Goal: Find specific page/section: Find specific page/section

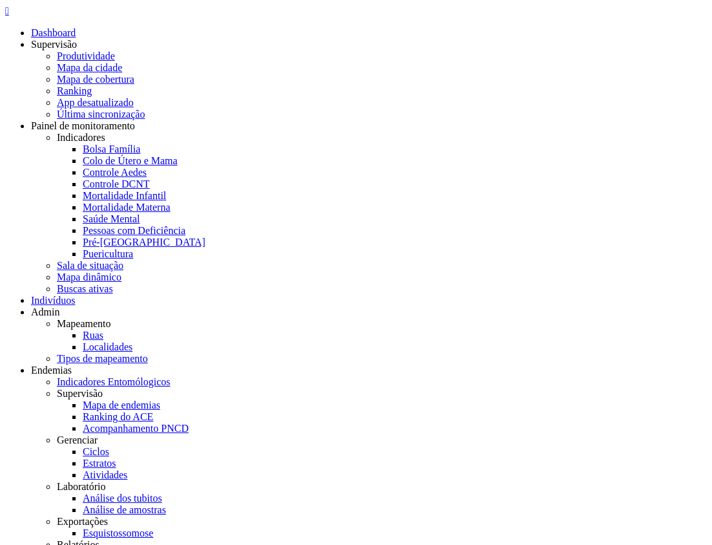
click at [9, 16] on icon "" at bounding box center [7, 10] width 4 height 11
click at [121, 271] on link "Mapa dinâmico" at bounding box center [89, 276] width 65 height 11
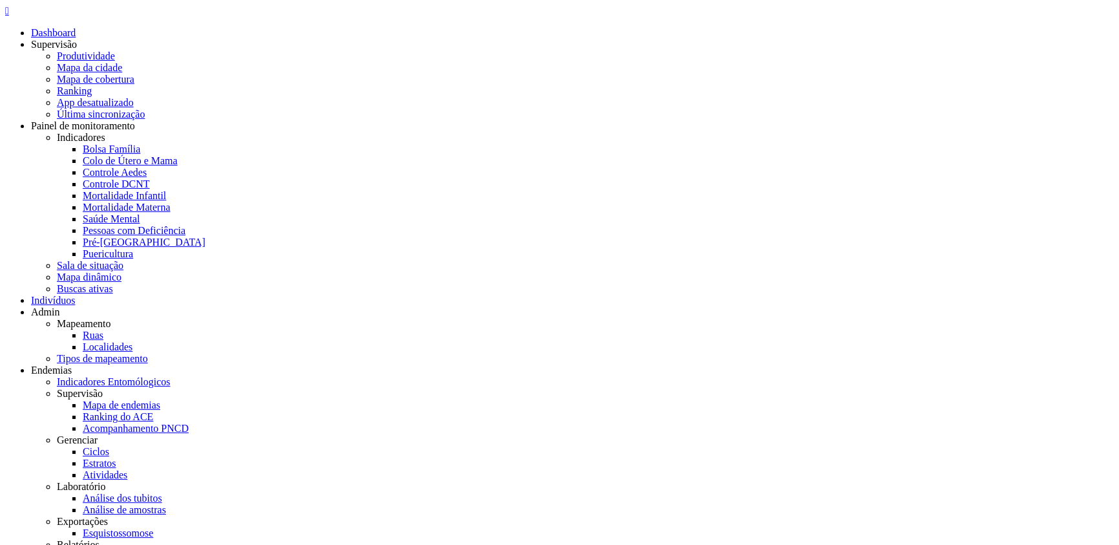
click at [9, 16] on icon "" at bounding box center [7, 10] width 4 height 11
click at [121, 271] on link "Mapa dinâmico" at bounding box center [89, 276] width 65 height 11
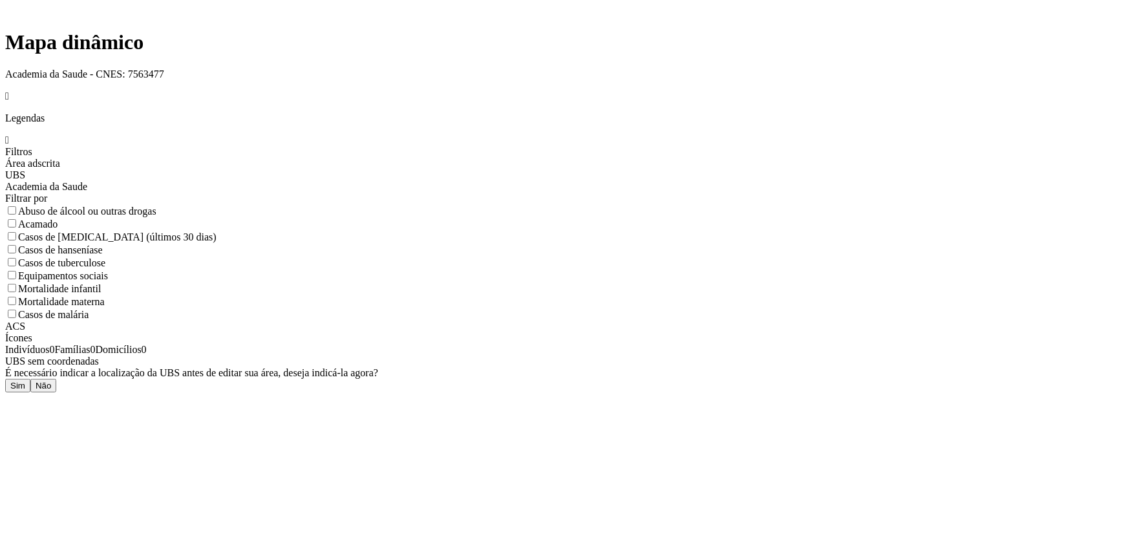
click at [30, 379] on button "Sim" at bounding box center [17, 386] width 25 height 14
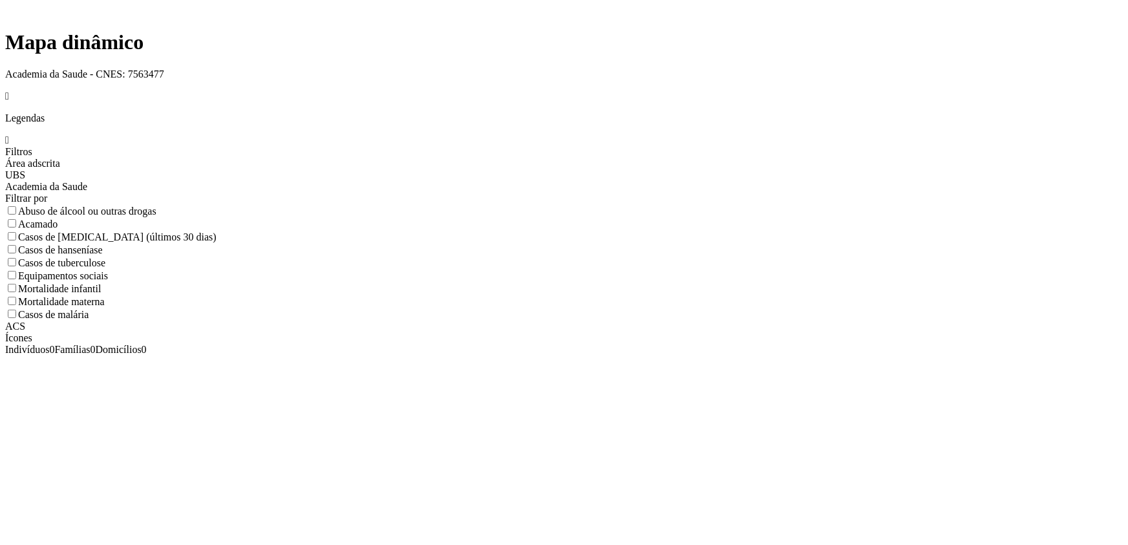
click at [18, 206] on span at bounding box center [18, 211] width 0 height 11
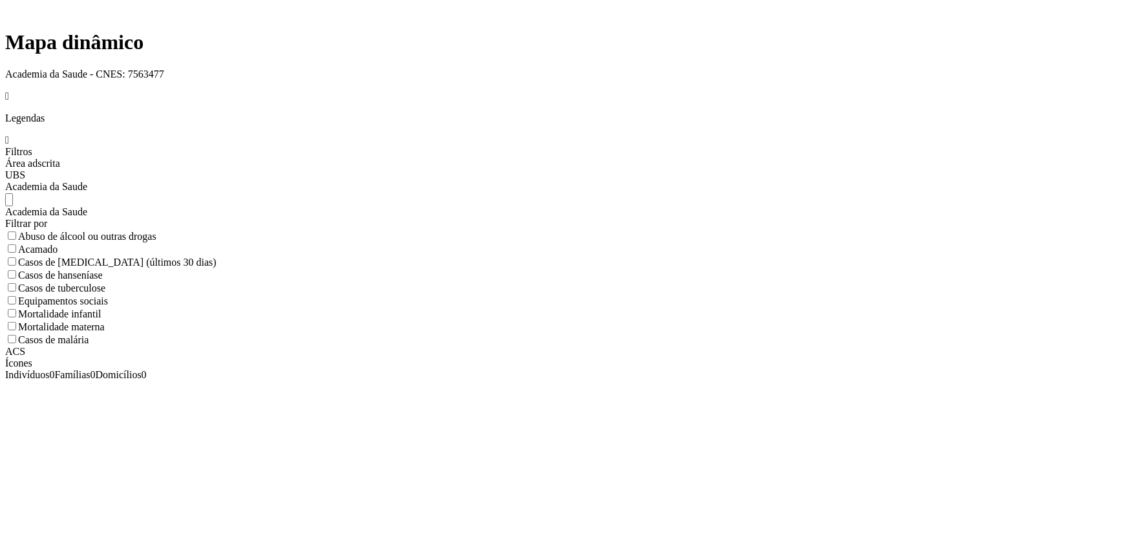
click at [987, 181] on div "Academia da Saude" at bounding box center [563, 187] width 1117 height 12
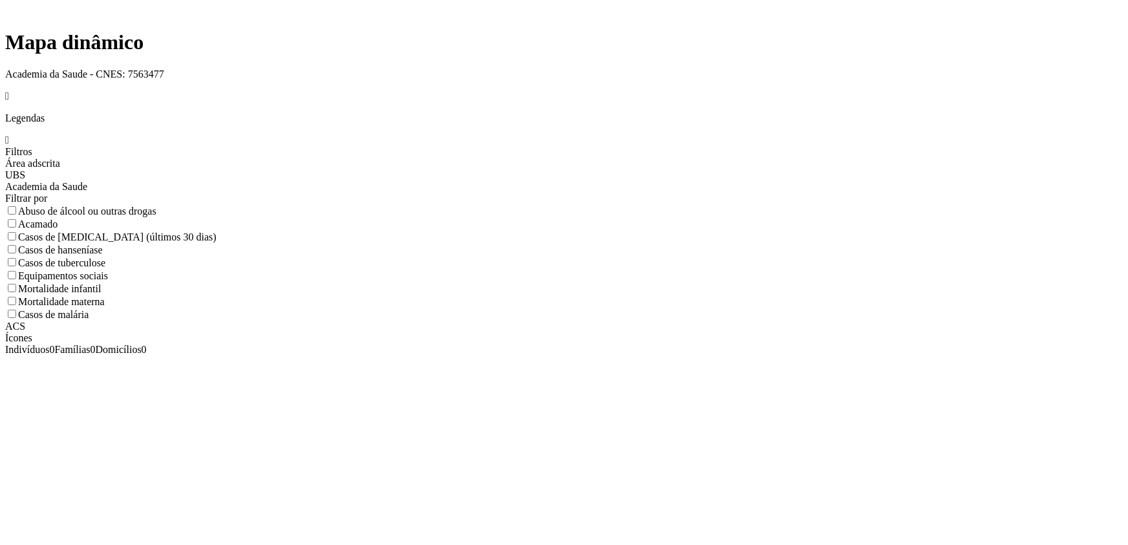
click at [976, 169] on section "**********" at bounding box center [563, 244] width 1117 height 151
click at [1023, 158] on div "Área adscrita" at bounding box center [563, 164] width 1117 height 12
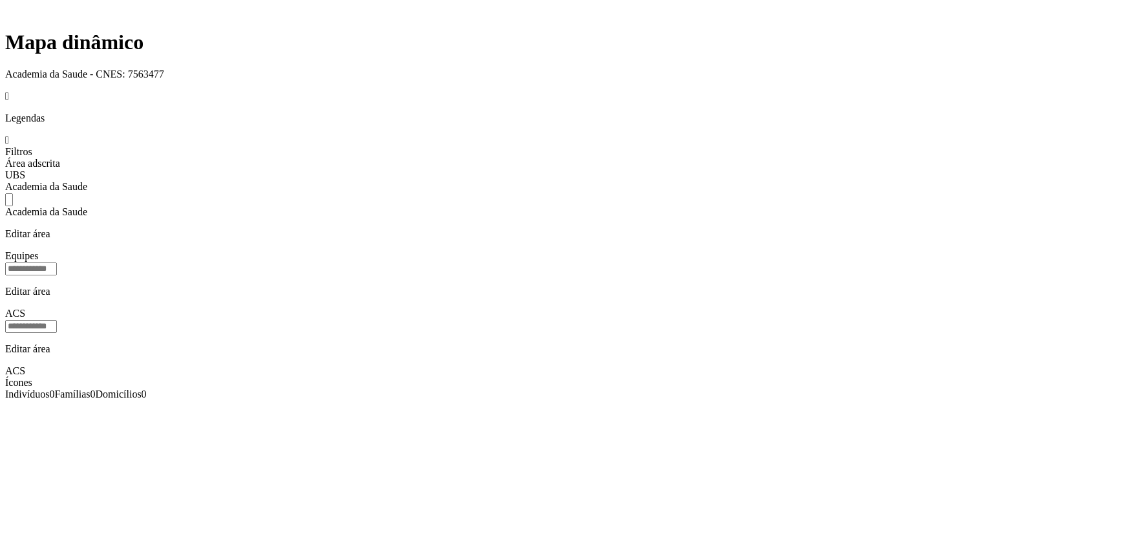
click at [987, 181] on div "Academia da Saude" at bounding box center [563, 193] width 1117 height 25
click at [964, 146] on div "Filtros" at bounding box center [563, 152] width 1117 height 12
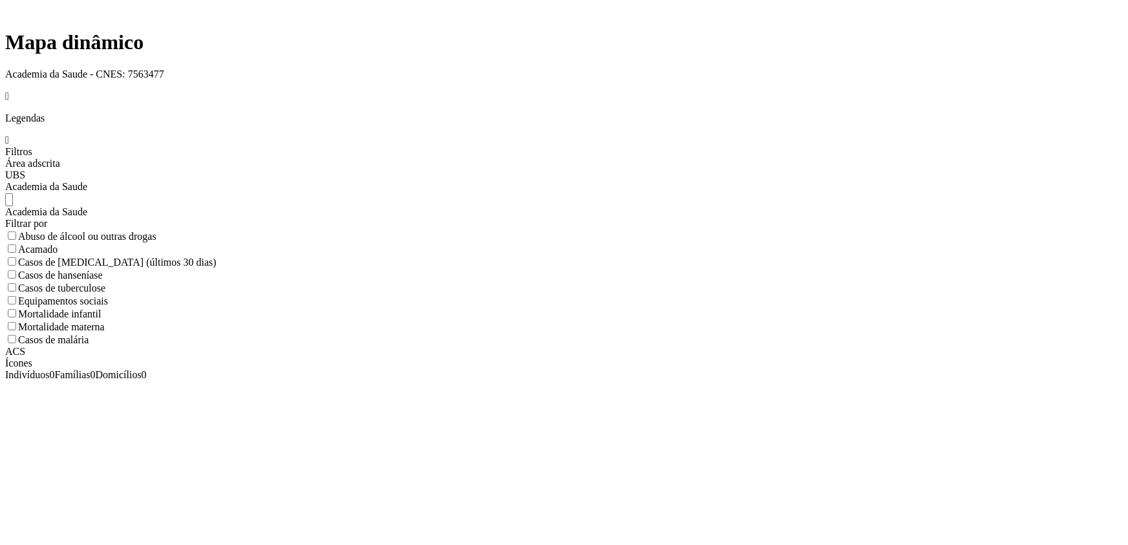
click at [975, 181] on div "Academia da Saude" at bounding box center [563, 187] width 1117 height 12
